Goal: Information Seeking & Learning: Learn about a topic

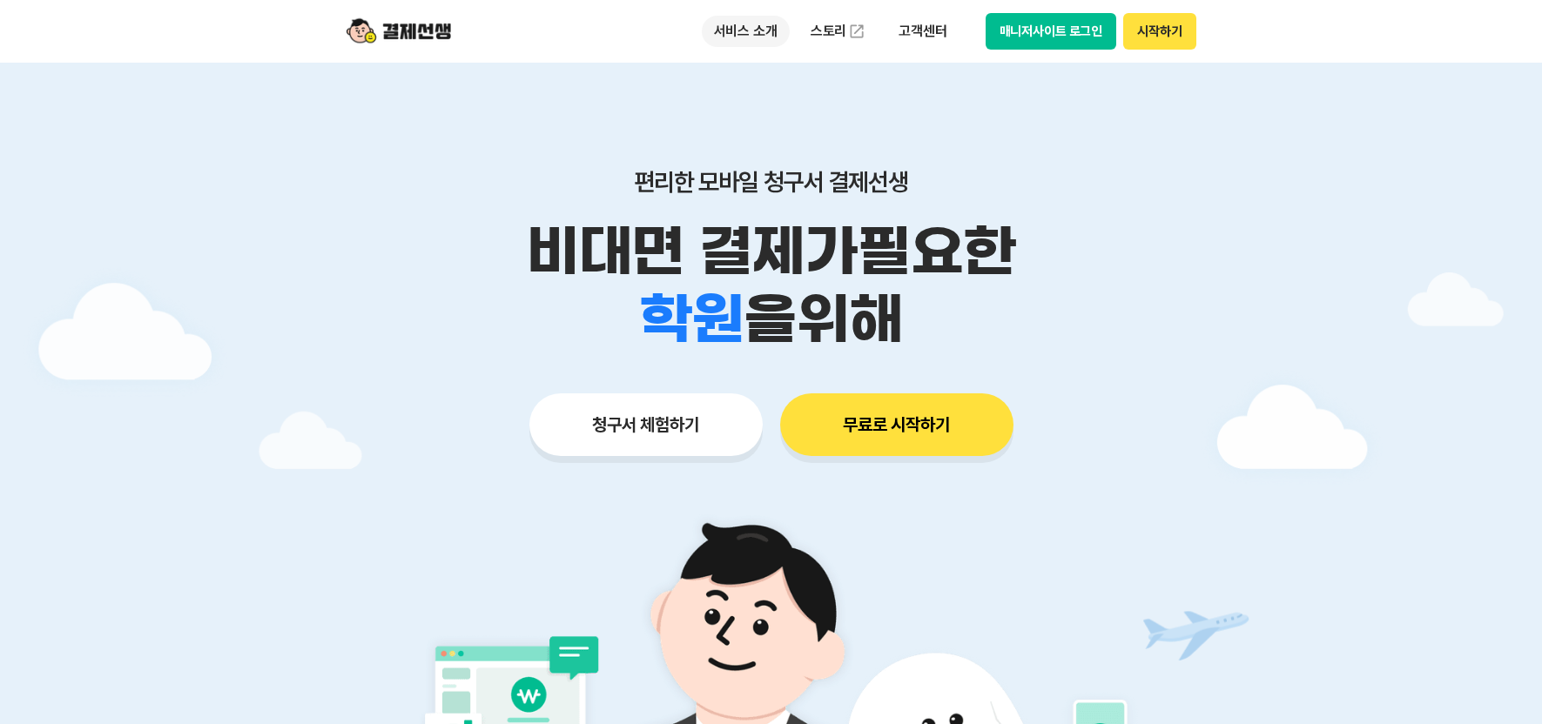
click at [756, 41] on p "서비스 소개" at bounding box center [746, 31] width 88 height 31
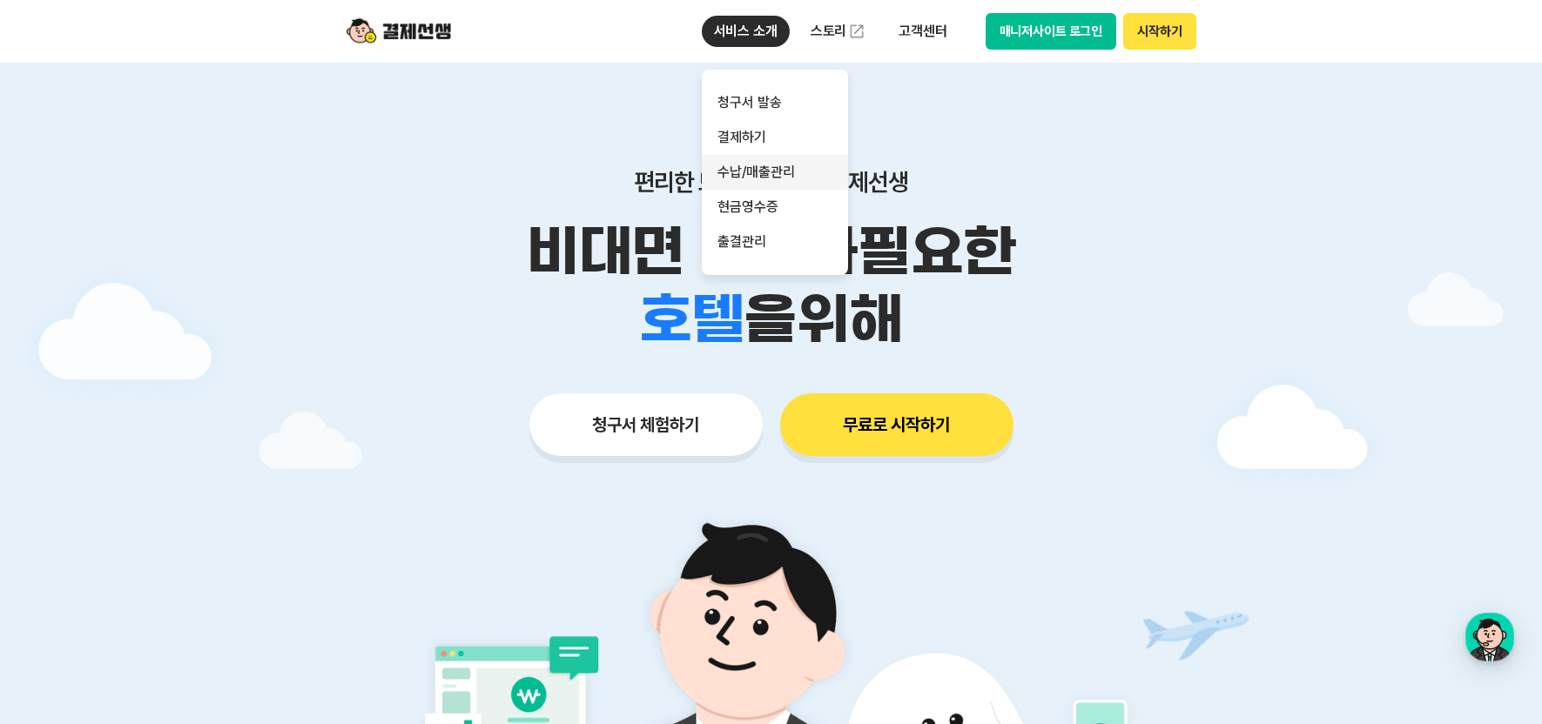
click at [795, 169] on link "수납/매출관리" at bounding box center [775, 172] width 146 height 35
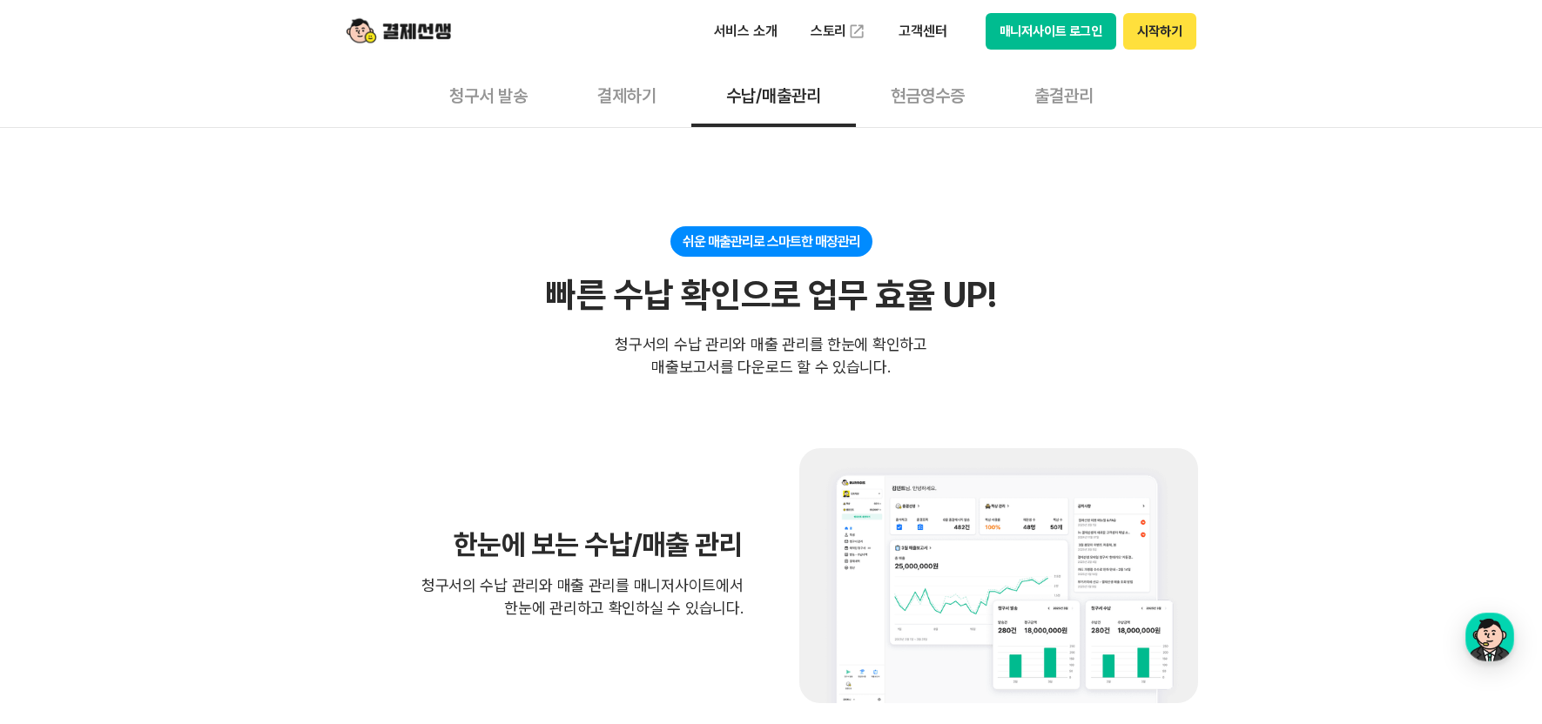
scroll to position [435, 0]
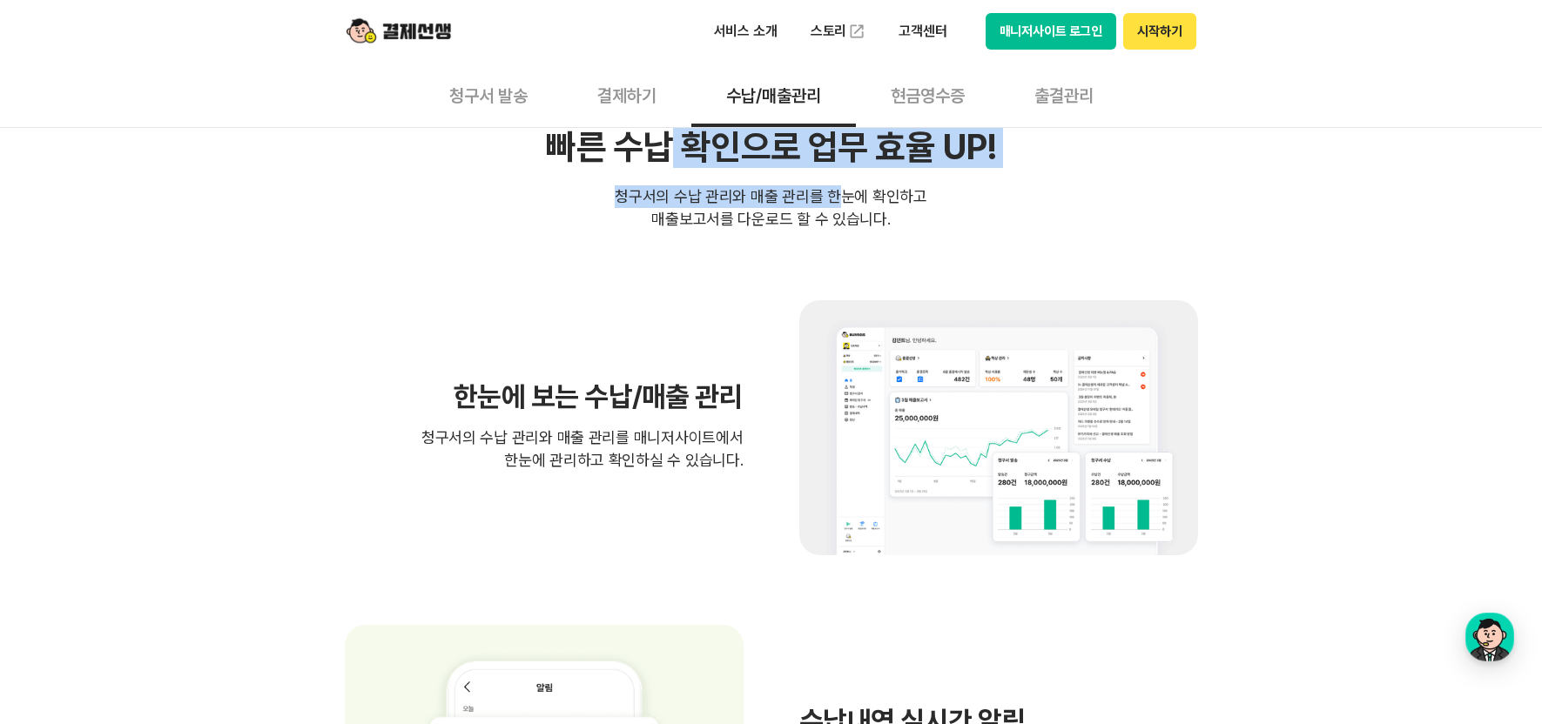
drag, startPoint x: 664, startPoint y: 141, endPoint x: 867, endPoint y: 204, distance: 212.3
click at [864, 204] on div "쉬운 매출관리로 스마트한 매장관리 빠른 수납 확인으로 업무 효율 UP! 빠른 수납 확인으로 업무 효율 UP! 청구서의 수납 관리와 매출 관리를…" at bounding box center [771, 154] width 853 height 152
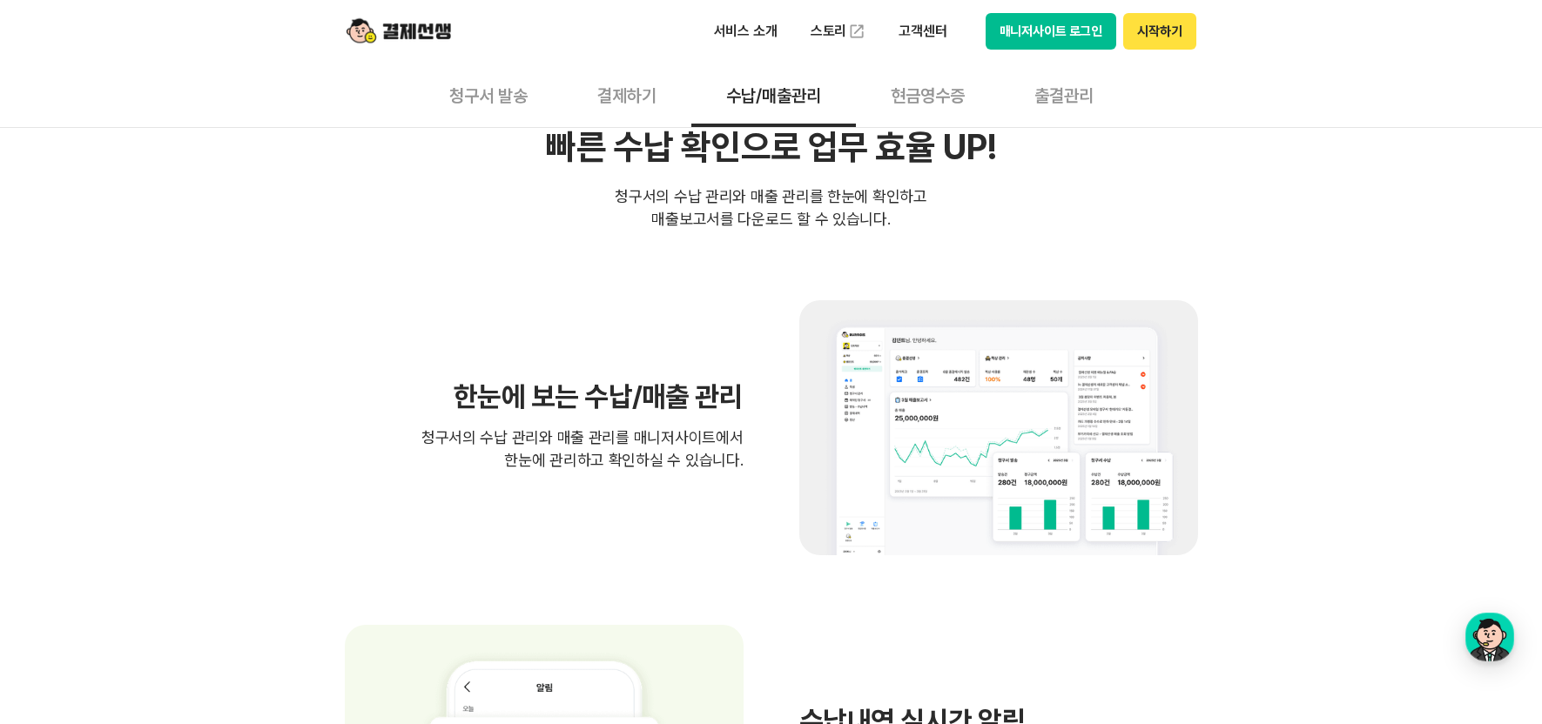
click at [867, 204] on div "청구서의 수납 관리와 매출 관리를 한눈에 확인하고 매출보고서를 다운로드 할 수 있습니다." at bounding box center [771, 207] width 313 height 45
click at [681, 192] on div "청구서의 수납 관리와 매출 관리를 한눈에 확인하고 매출보고서를 다운로드 할 수 있습니다." at bounding box center [771, 207] width 313 height 45
click at [680, 192] on div "청구서의 수납 관리와 매출 관리를 한눈에 확인하고 매출보고서를 다운로드 할 수 있습니다." at bounding box center [771, 207] width 313 height 45
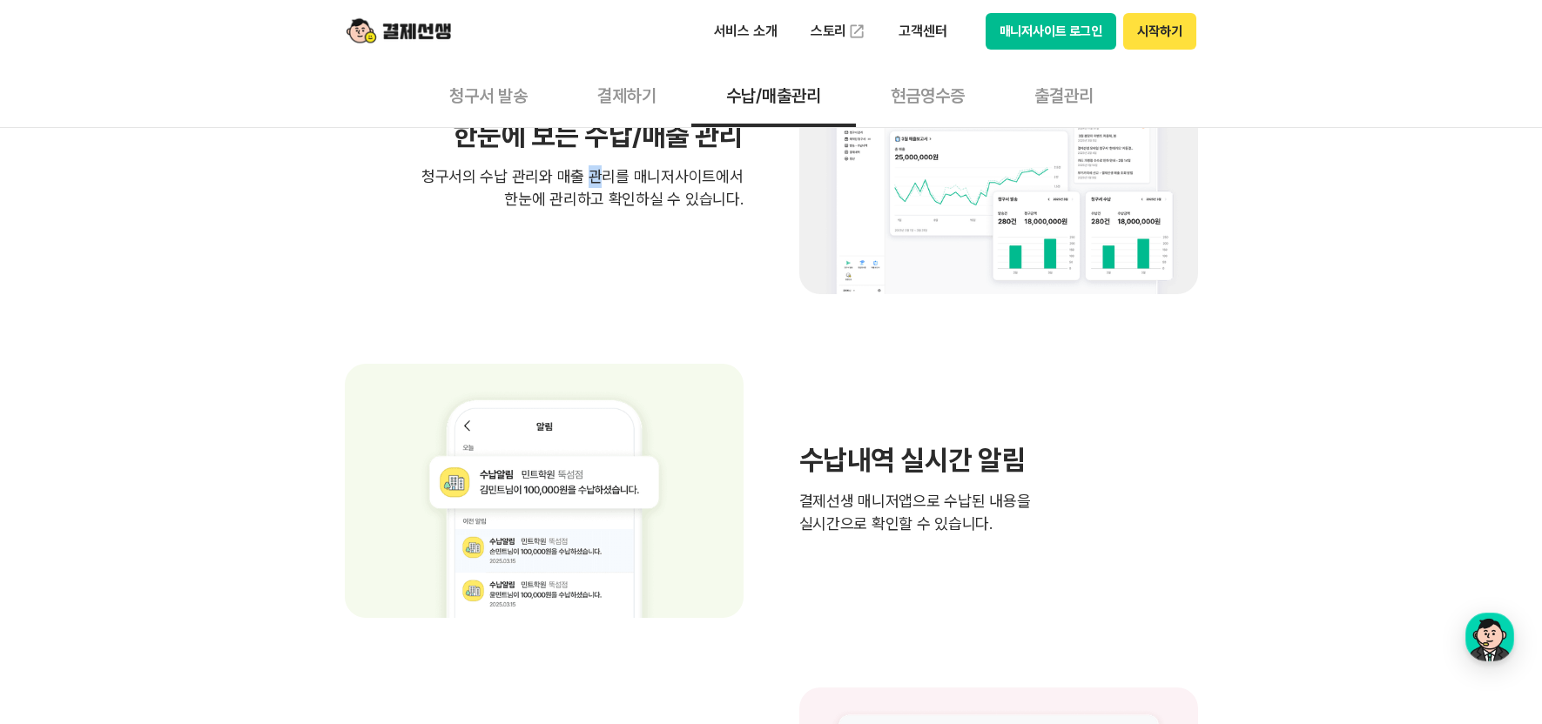
drag, startPoint x: 645, startPoint y: 200, endPoint x: 674, endPoint y: 218, distance: 34.1
click at [666, 215] on div "한눈에 보는 수납/매출 관리 청구서의 수납 관리와 매출 관리를 매니저사이트에서 한눈에 관리하고 확인하실 수 있습니다." at bounding box center [771, 166] width 853 height 255
click at [674, 218] on div "한눈에 보는 수납/매출 관리 청구서의 수납 관리와 매출 관리를 매니저사이트에서 한눈에 관리하고 확인하실 수 있습니다." at bounding box center [771, 166] width 853 height 255
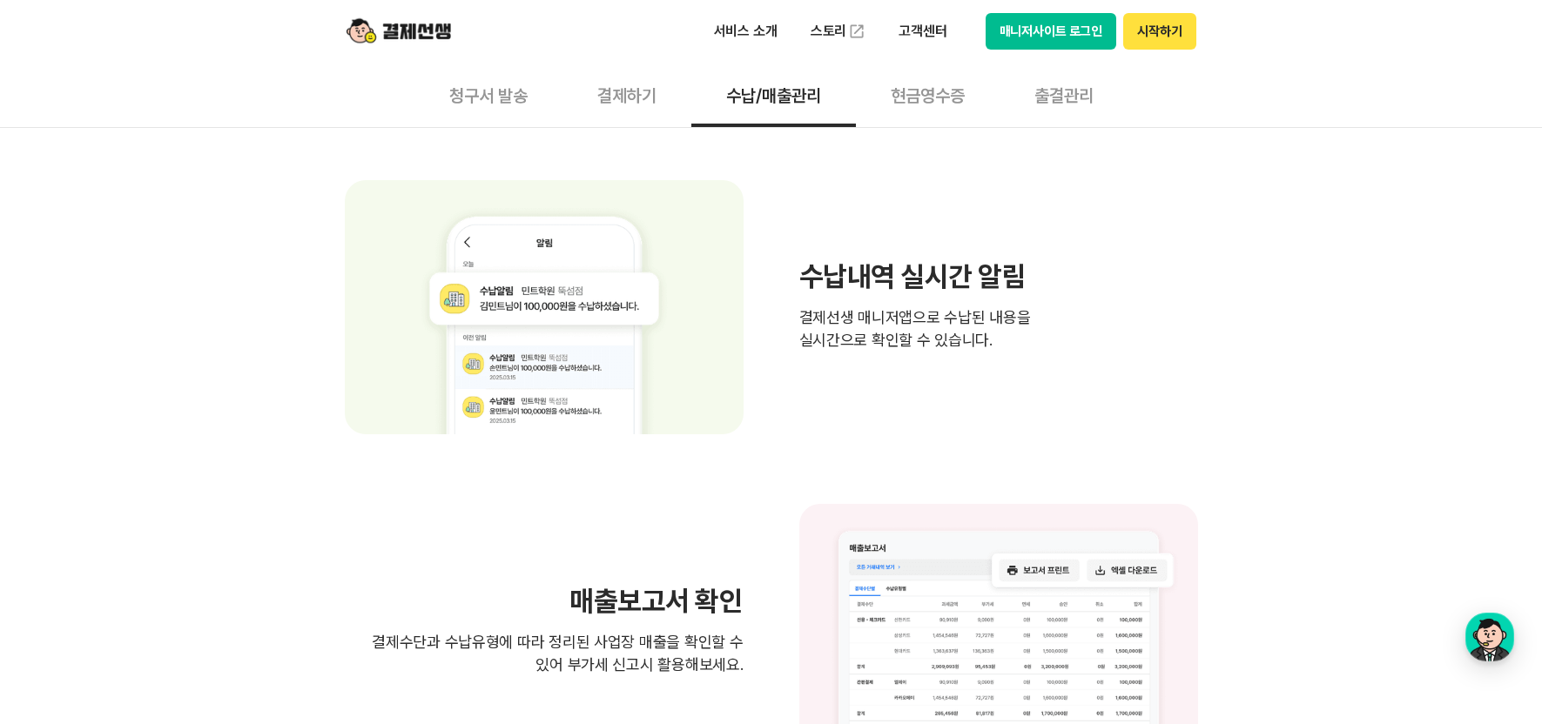
scroll to position [1132, 0]
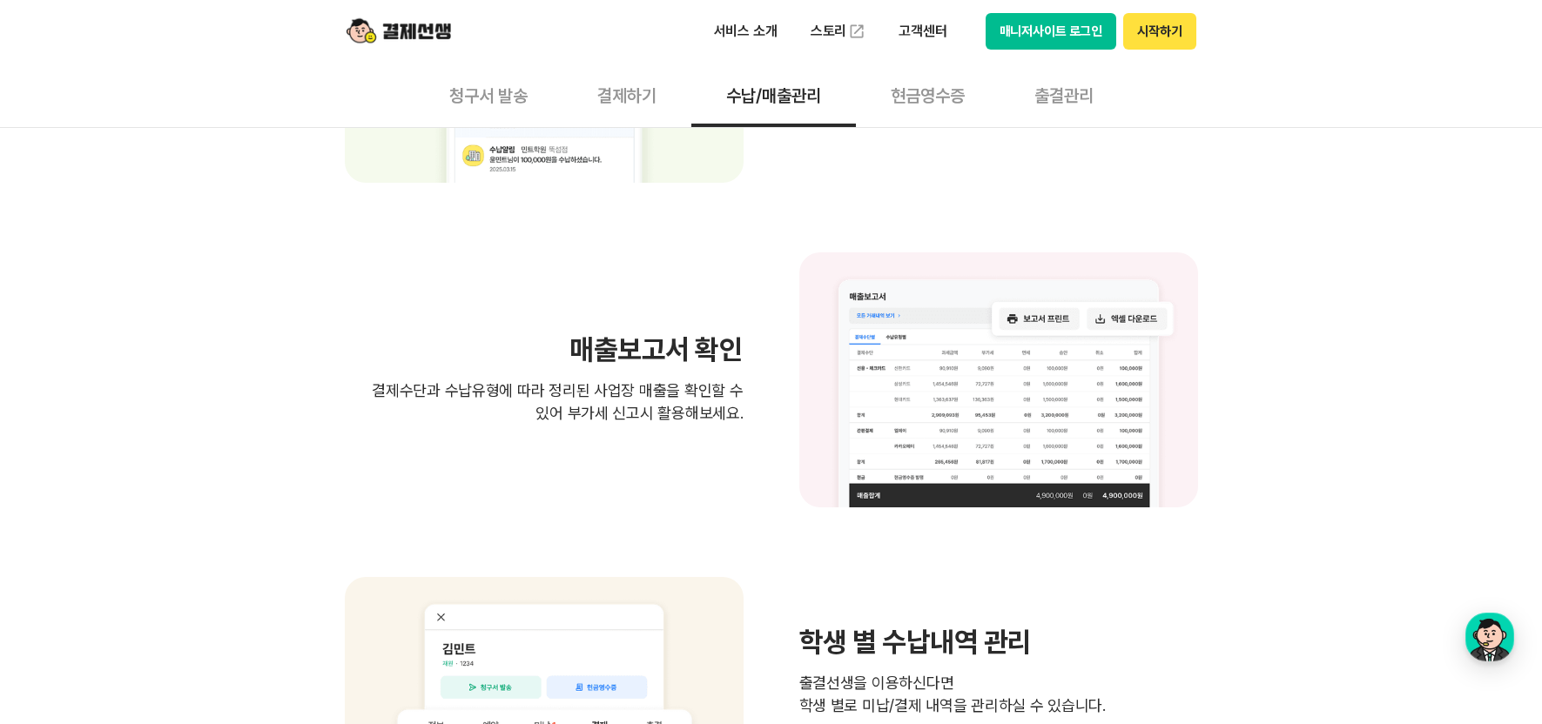
drag, startPoint x: 350, startPoint y: 266, endPoint x: 551, endPoint y: 388, distance: 235.6
click at [510, 366] on div "매출보고서 확인 결제수단과 수납유형에 따라 정리된 사업장 매출을 확인할 수 있어 부가세 신고시 활용해보세요." at bounding box center [771, 379] width 853 height 255
drag, startPoint x: 575, startPoint y: 397, endPoint x: 674, endPoint y: 416, distance: 101.1
click at [580, 397] on p "결제수단과 수납유형에 따라 정리된 사업장 매출을 확인할 수 있어 부가세 신고시 활용해보세요." at bounding box center [544, 402] width 399 height 45
drag, startPoint x: 674, startPoint y: 416, endPoint x: 608, endPoint y: 337, distance: 102.7
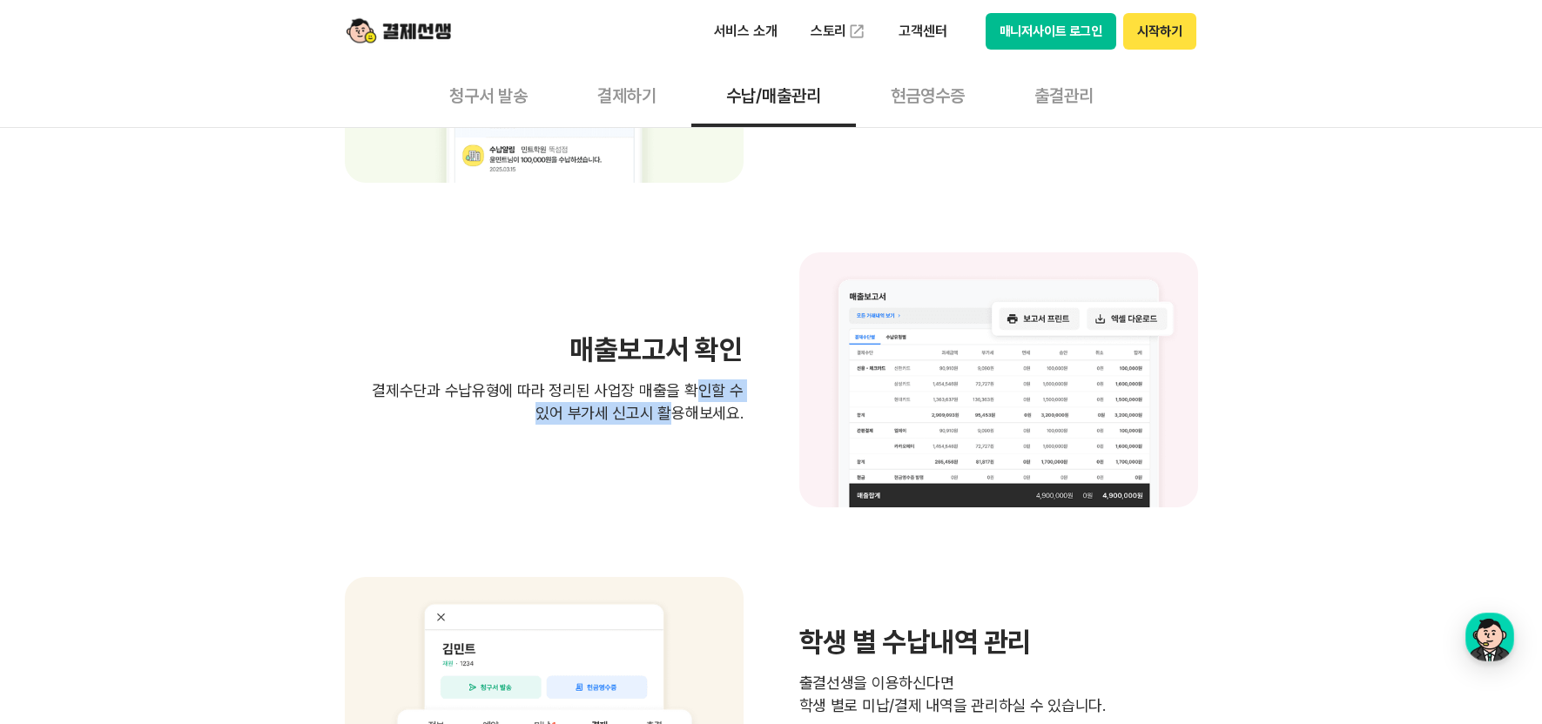
click at [622, 346] on div "매출보고서 확인 결제수단과 수납유형에 따라 정리된 사업장 매출을 확인할 수 있어 부가세 신고시 활용해보세요." at bounding box center [544, 380] width 399 height 89
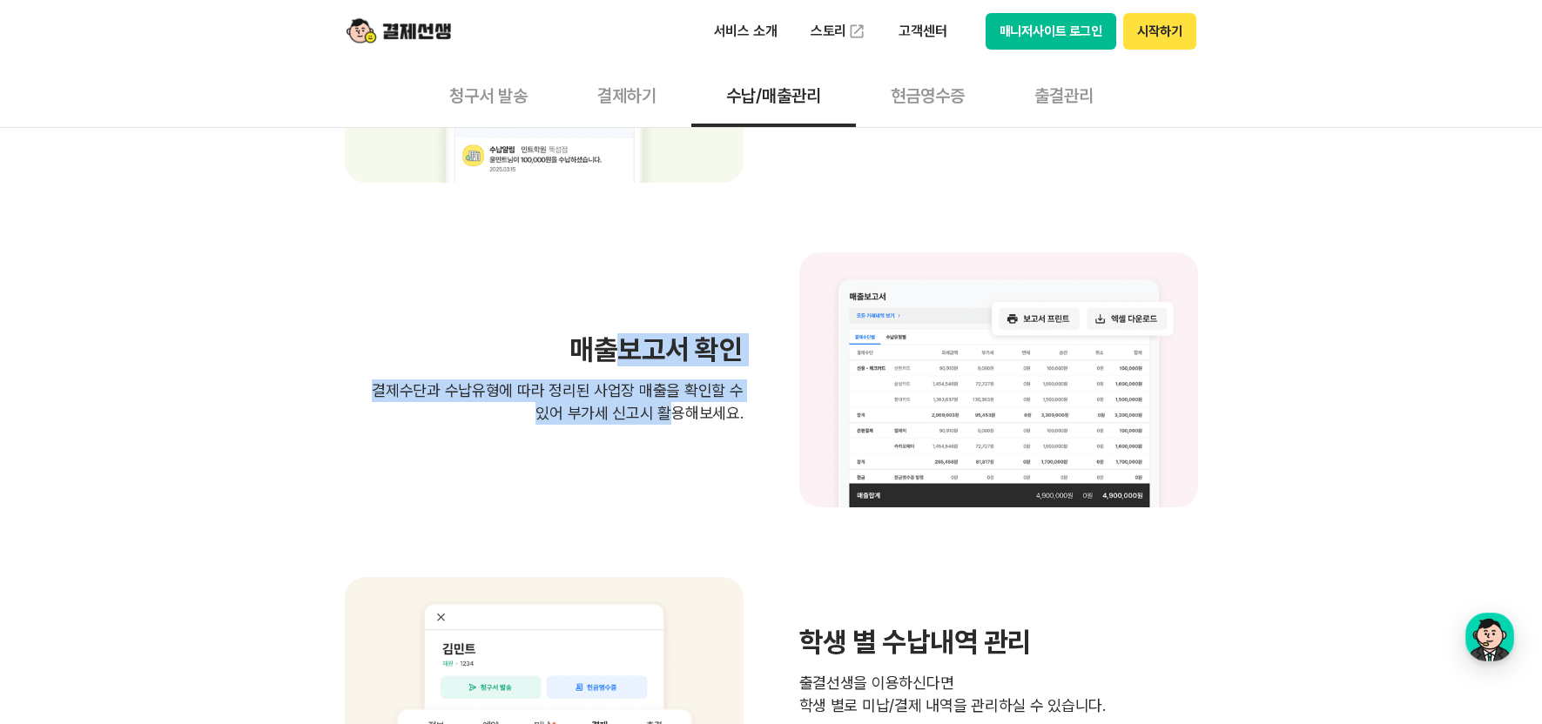
click at [608, 337] on h3 "매출보고서 확인" at bounding box center [544, 350] width 399 height 28
drag, startPoint x: 601, startPoint y: 342, endPoint x: 756, endPoint y: 427, distance: 176.9
click at [739, 420] on div "매출보고서 확인 결제수단과 수납유형에 따라 정리된 사업장 매출을 확인할 수 있어 부가세 신고시 활용해보세요." at bounding box center [771, 379] width 853 height 255
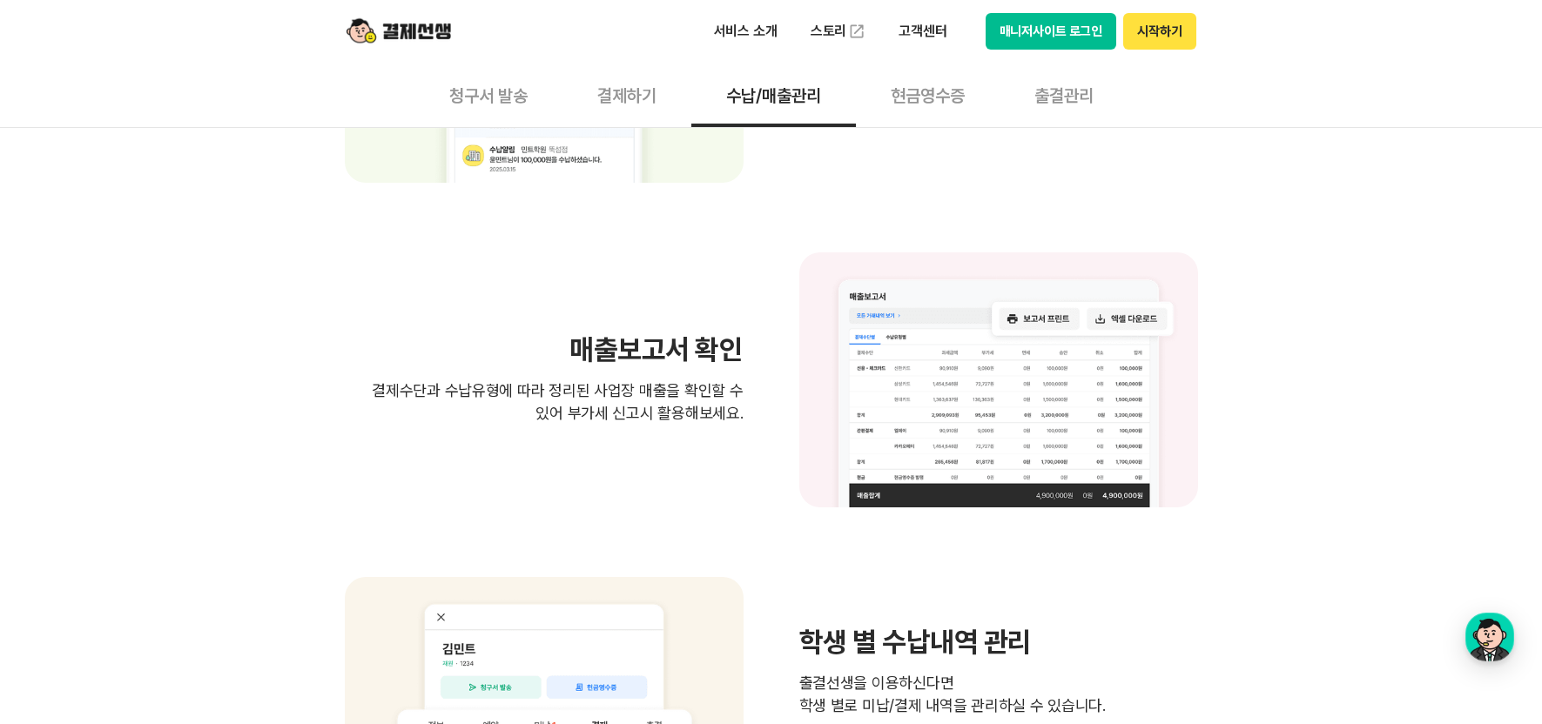
click at [756, 427] on div "매출보고서 확인 결제수단과 수납유형에 따라 정리된 사업장 매출을 확인할 수 있어 부가세 신고시 활용해보세요." at bounding box center [771, 379] width 853 height 255
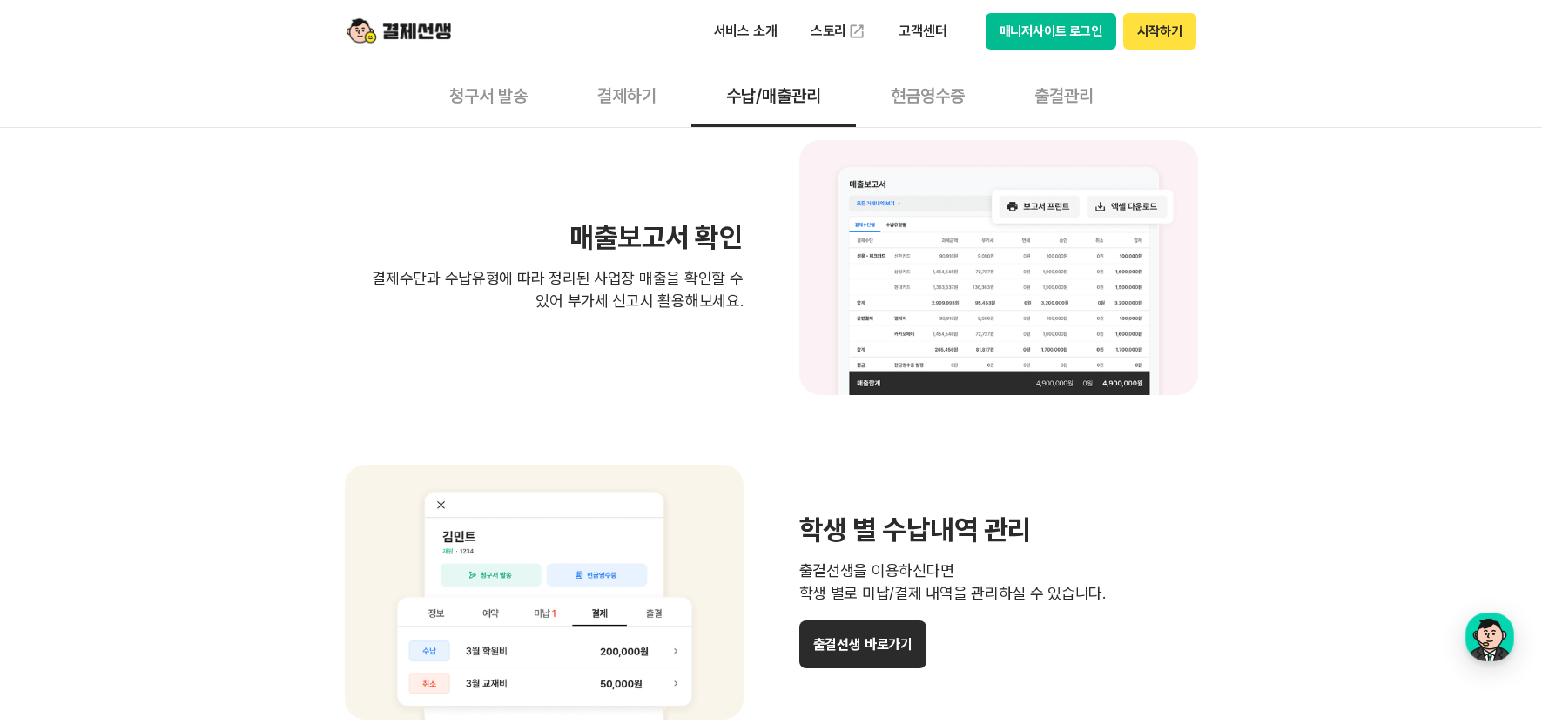
scroll to position [1393, 0]
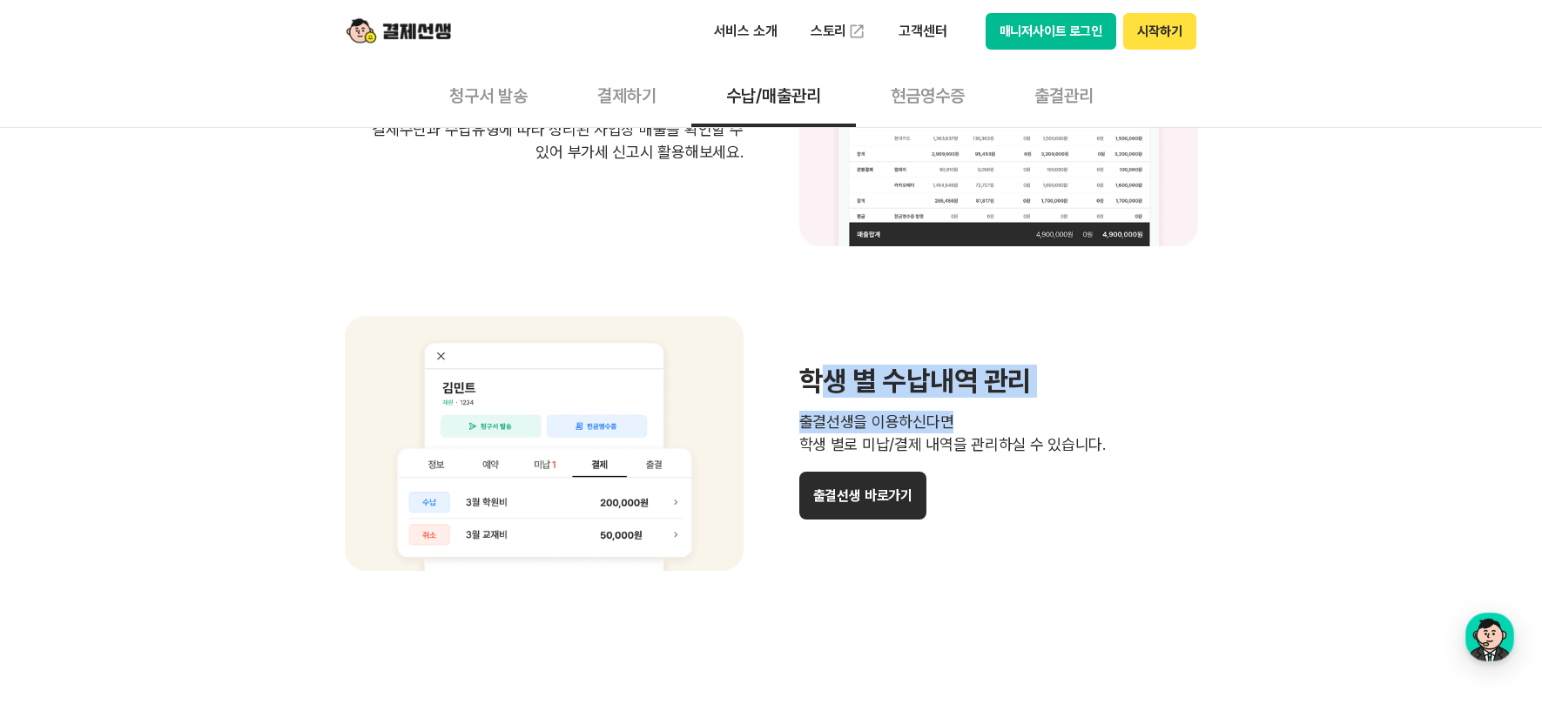
drag, startPoint x: 1008, startPoint y: 416, endPoint x: 1134, endPoint y: 444, distance: 129.3
click at [1106, 440] on div "학생 별 수납내역 관리 출결선생을 이용하신다면 학생 별로 미납/결제 내역을 관리하실 수 있습니다. 출결선생 바로가기" at bounding box center [998, 443] width 399 height 152
click at [1134, 444] on p "출결선생을 이용하신다면 학생 별로 미납/결제 내역을 관리하실 수 있습니다." at bounding box center [998, 433] width 399 height 45
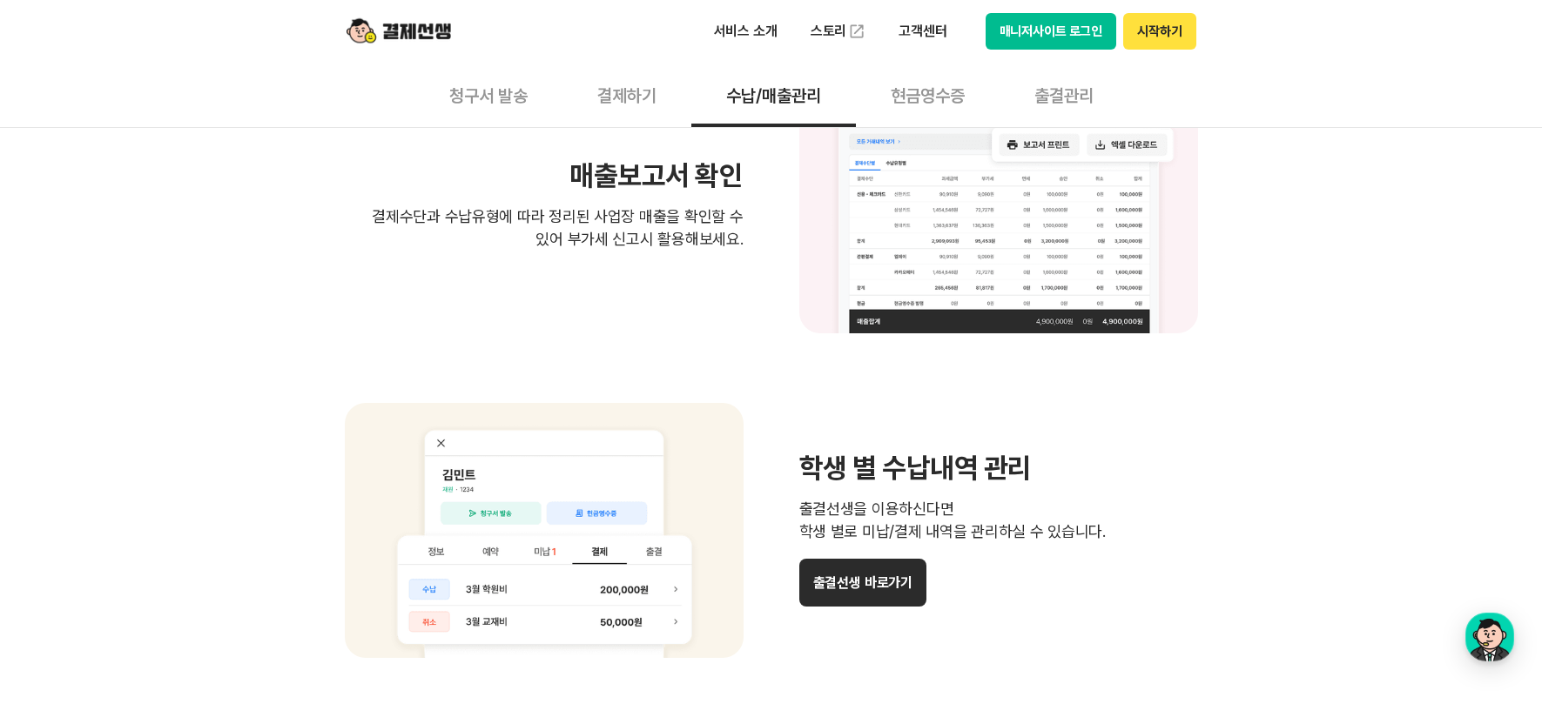
scroll to position [1219, 0]
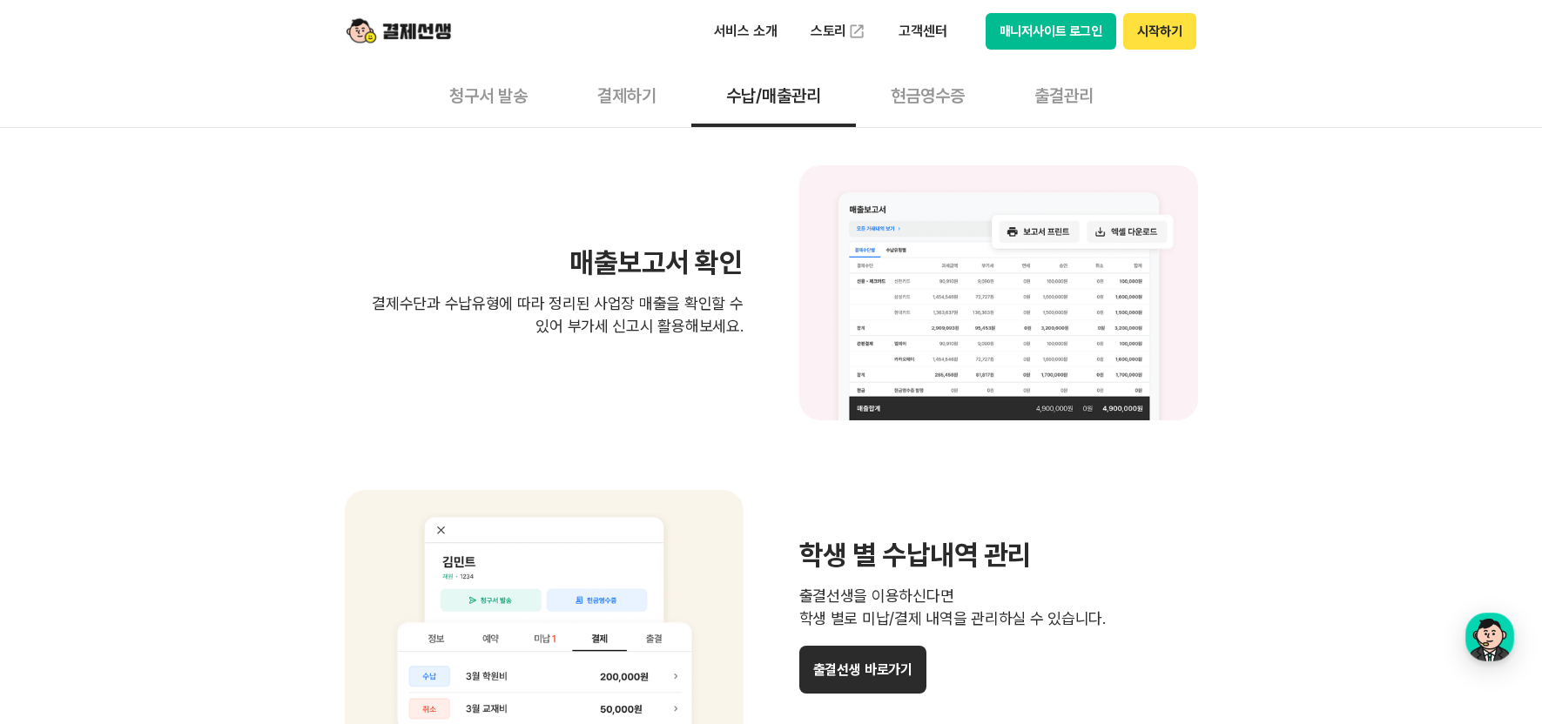
click at [688, 364] on div "매출보고서 확인 결제수단과 수납유형에 따라 정리된 사업장 매출을 확인할 수 있어 부가세 신고시 활용해보세요." at bounding box center [771, 292] width 853 height 255
